Goal: Submit feedback/report problem

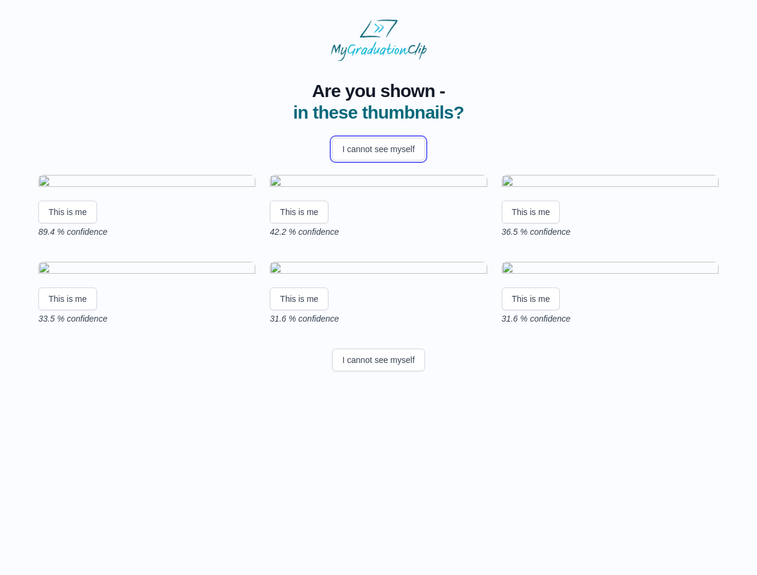
click at [378, 149] on button "I cannot see myself" at bounding box center [378, 149] width 93 height 23
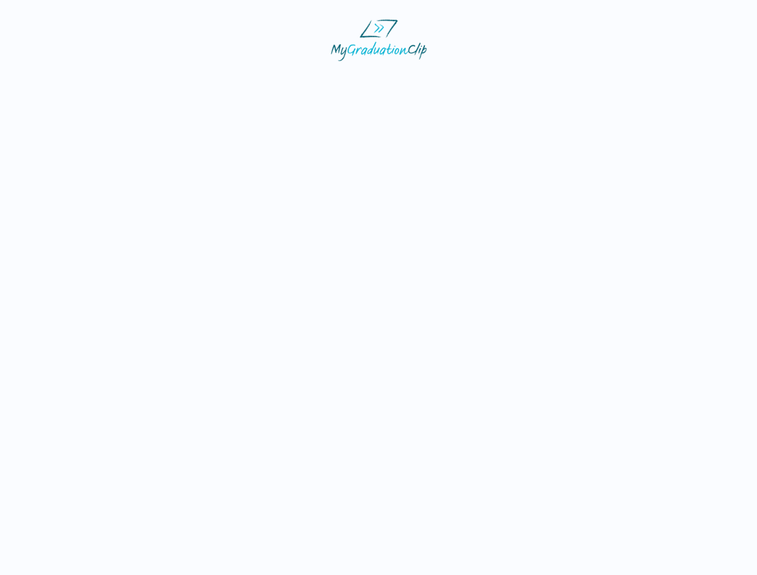
click at [68, 80] on html at bounding box center [378, 40] width 757 height 80
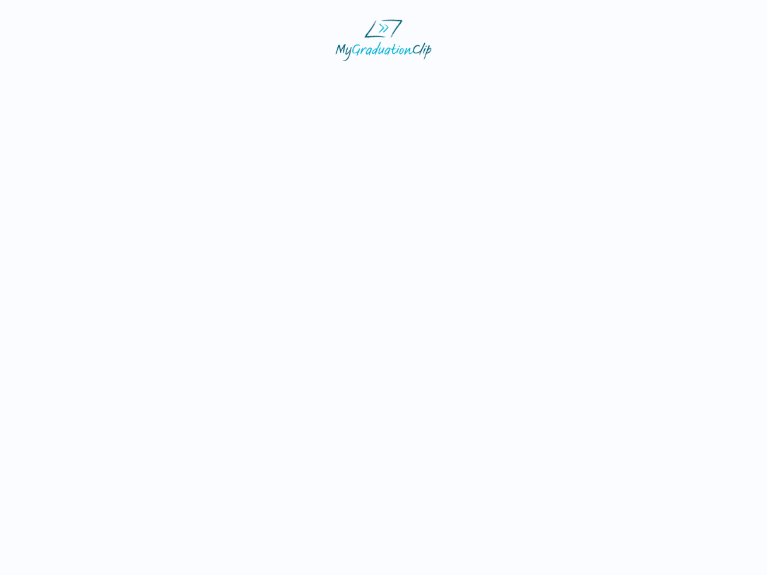
click at [301, 80] on html at bounding box center [383, 40] width 767 height 80
click at [534, 80] on html at bounding box center [383, 40] width 767 height 80
click at [68, 80] on html at bounding box center [383, 40] width 767 height 80
click at [301, 80] on html at bounding box center [383, 40] width 767 height 80
click at [534, 80] on html at bounding box center [383, 40] width 767 height 80
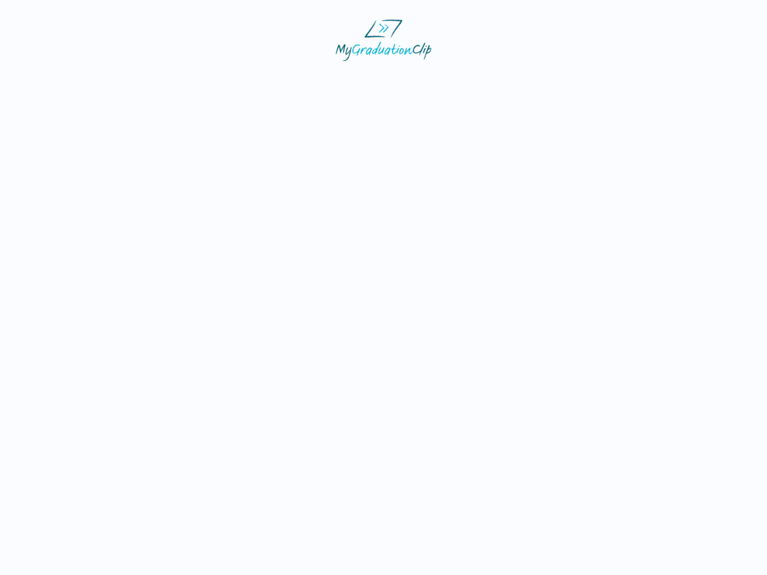
click at [378, 80] on html at bounding box center [383, 40] width 767 height 80
